Goal: Information Seeking & Learning: Learn about a topic

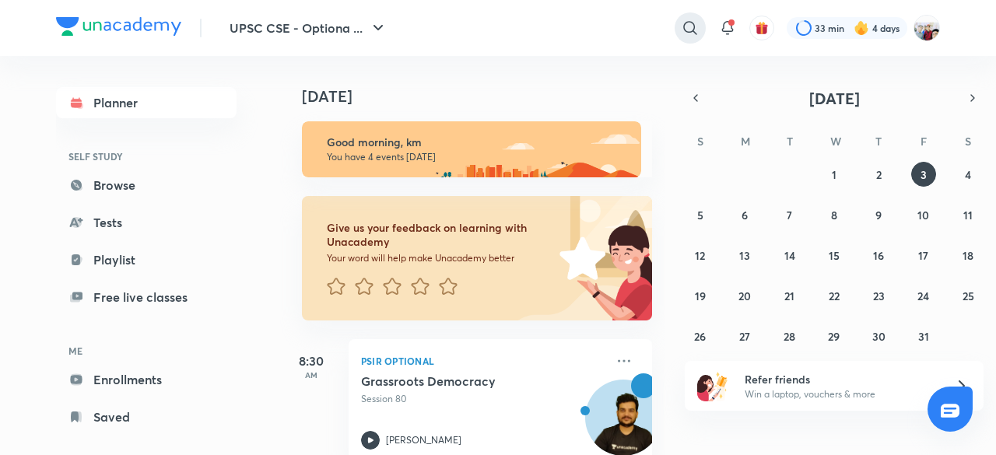
click at [691, 23] on icon at bounding box center [689, 27] width 13 height 13
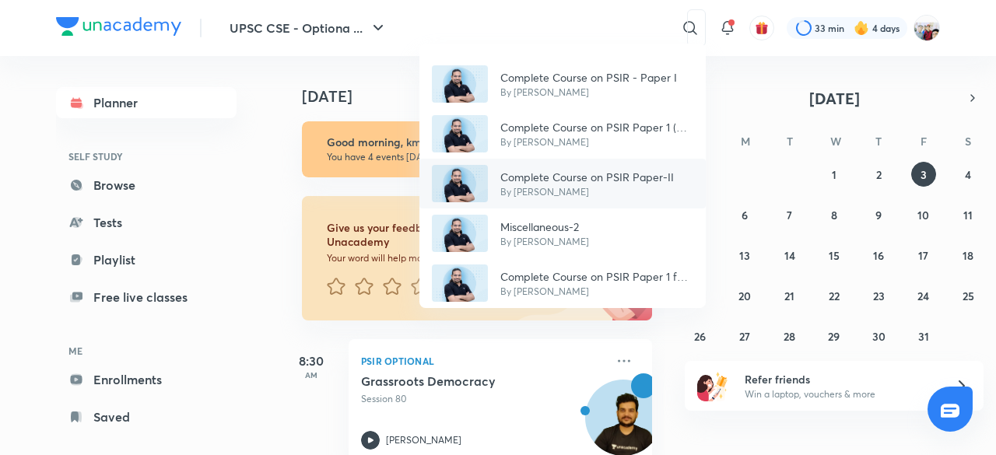
click at [617, 166] on div "Complete Course on PSIR Paper-II By [PERSON_NAME]" at bounding box center [563, 184] width 286 height 50
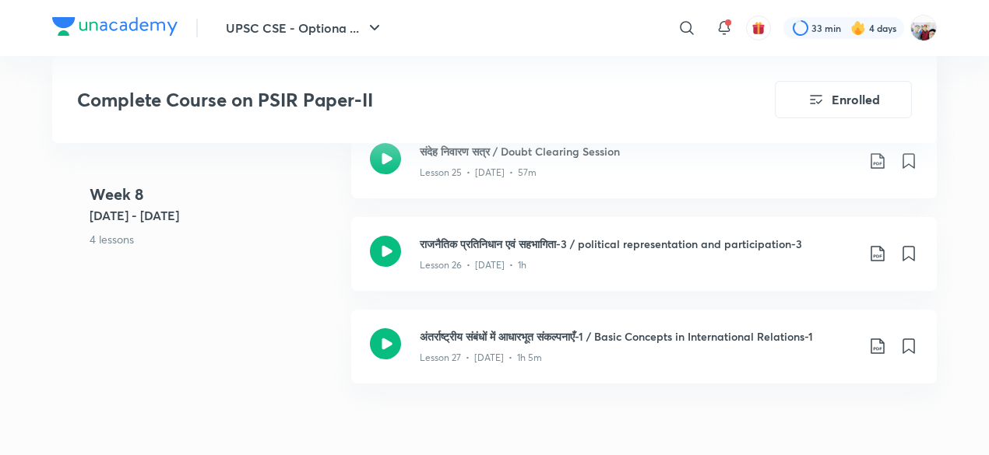
scroll to position [3456, 0]
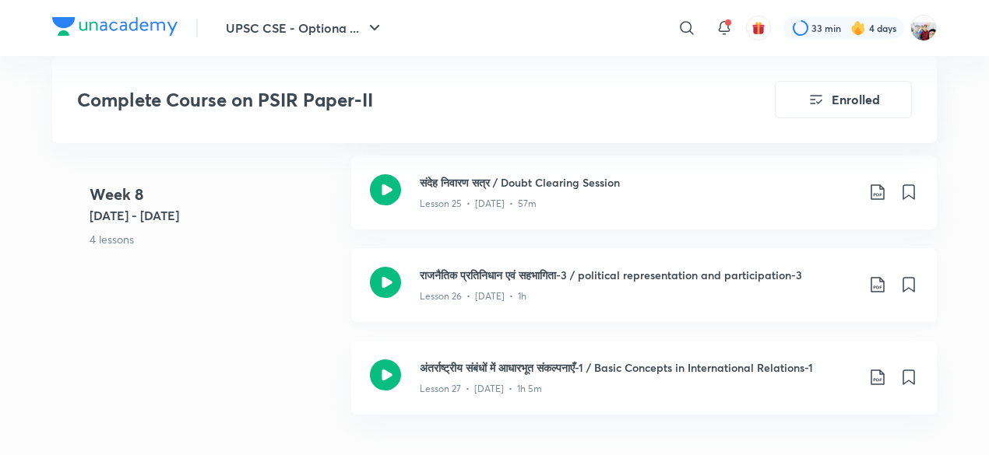
click at [546, 276] on h3 "राजनैतिक प्रतिनिधान एवं सहभागिता-3 / political representation and participation…" at bounding box center [638, 275] width 436 height 16
